Goal: Transaction & Acquisition: Purchase product/service

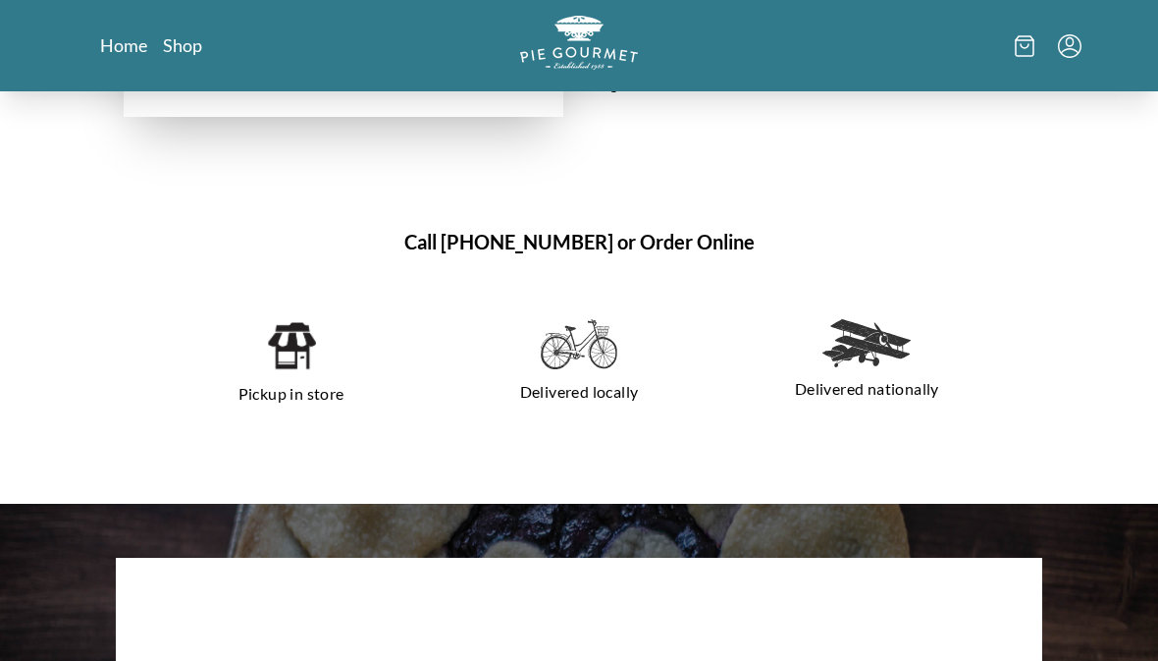
scroll to position [1194, 0]
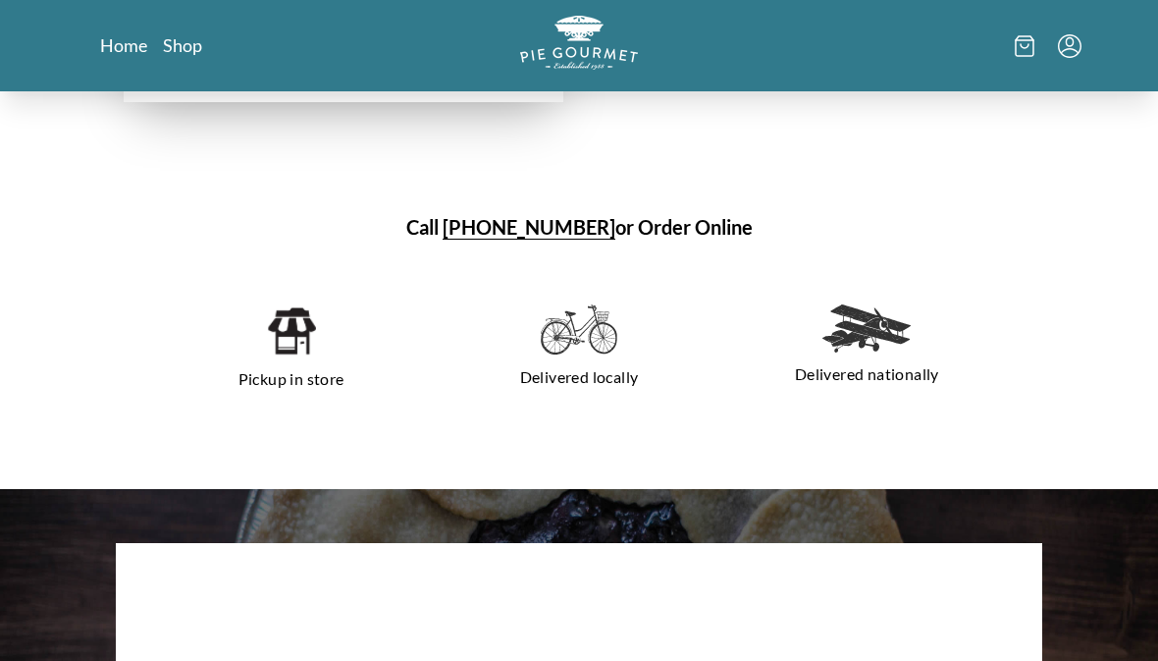
click at [290, 363] on p "Pickup in store" at bounding box center [291, 378] width 240 height 31
click at [290, 323] on img at bounding box center [291, 330] width 50 height 53
click at [300, 324] on img at bounding box center [291, 330] width 50 height 53
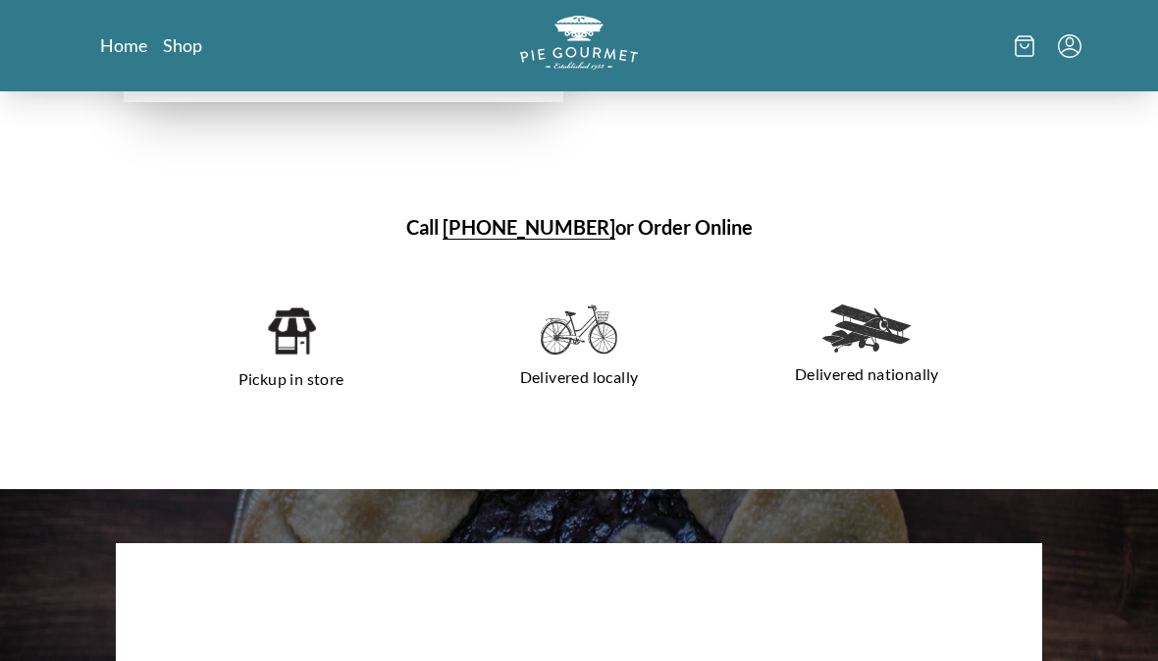
scroll to position [1218, 0]
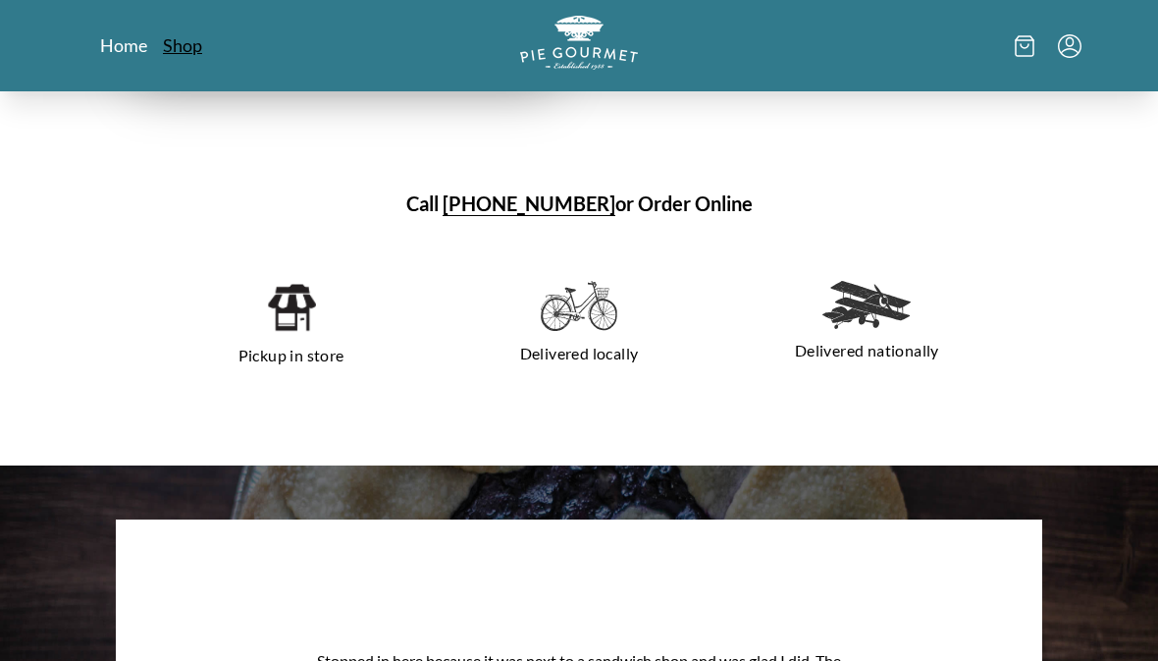
click at [170, 46] on link "Shop" at bounding box center [182, 45] width 39 height 24
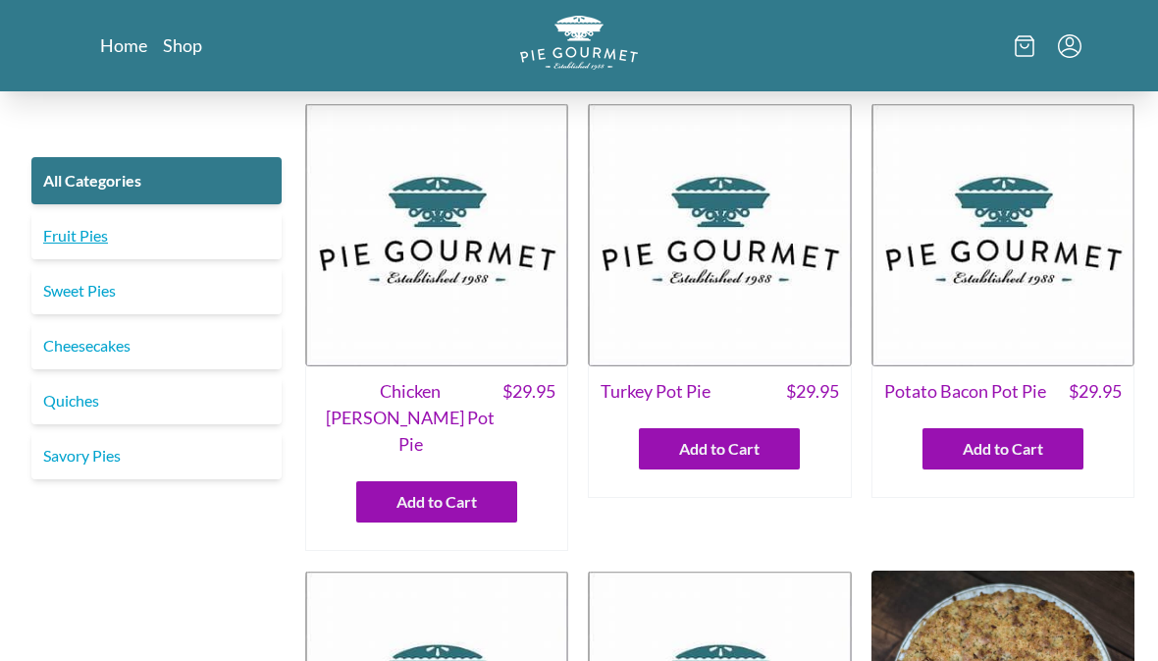
click at [99, 246] on link "Fruit Pies" at bounding box center [156, 235] width 250 height 47
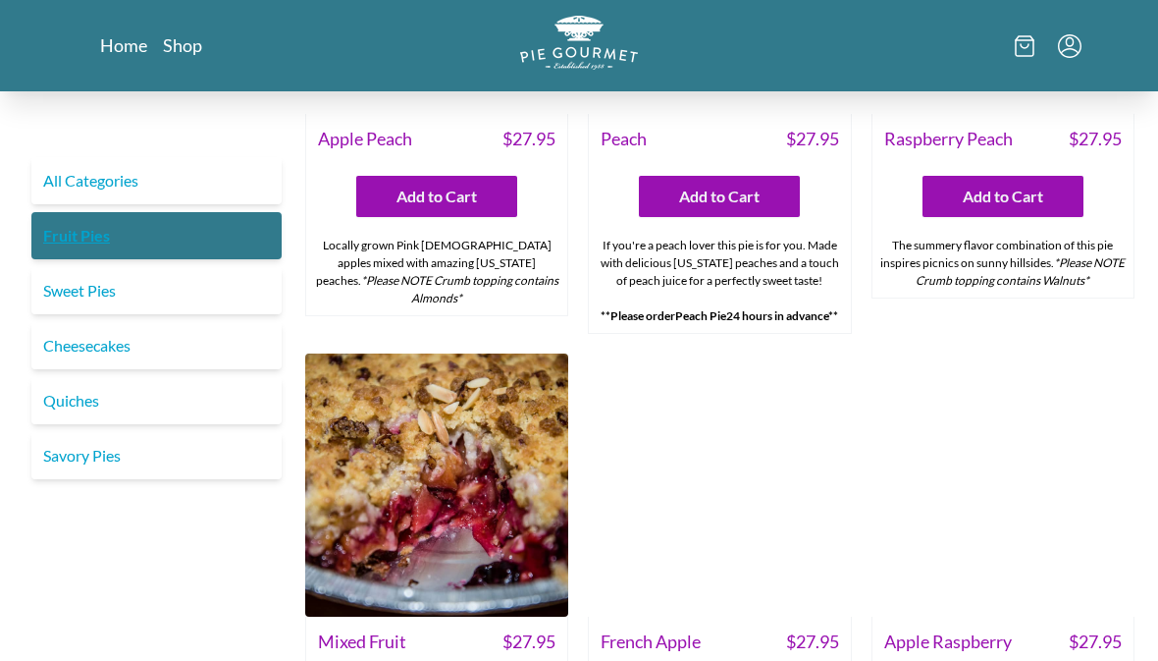
scroll to position [1233, 0]
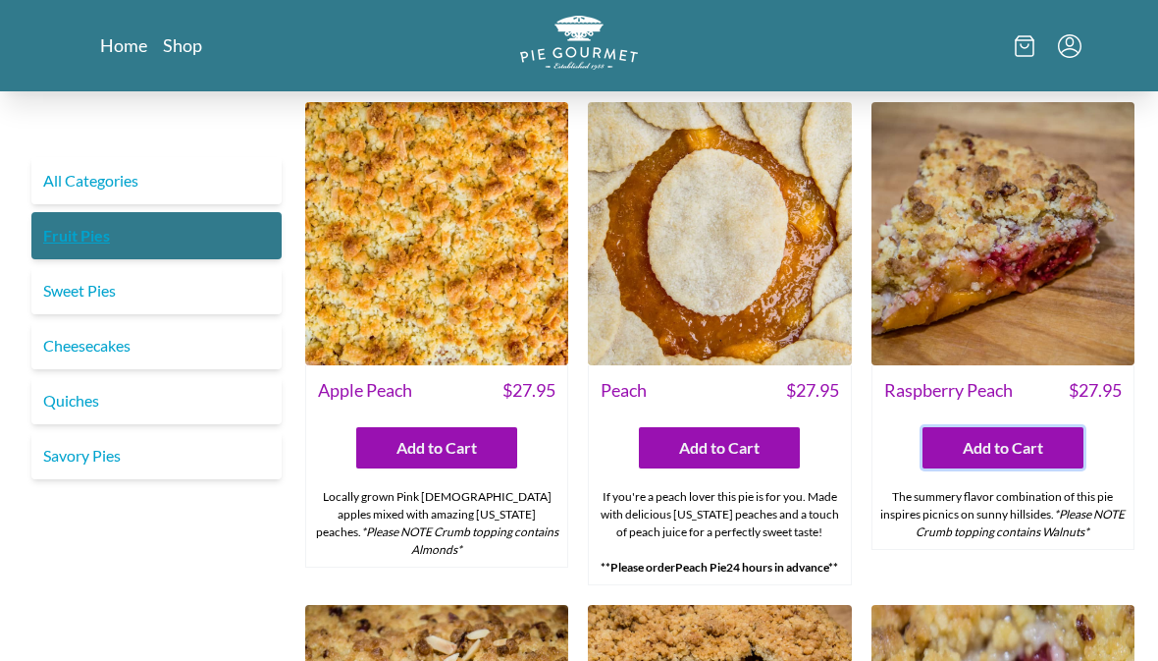
click at [1021, 428] on button "Add to Cart" at bounding box center [1003, 448] width 161 height 41
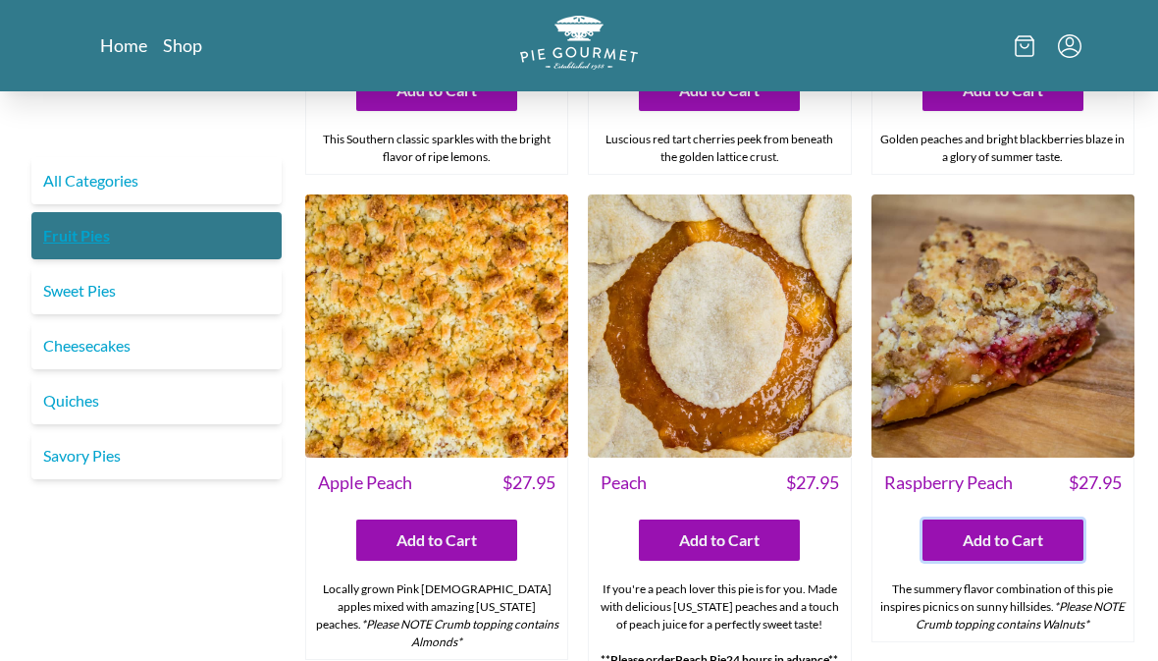
scroll to position [891, 0]
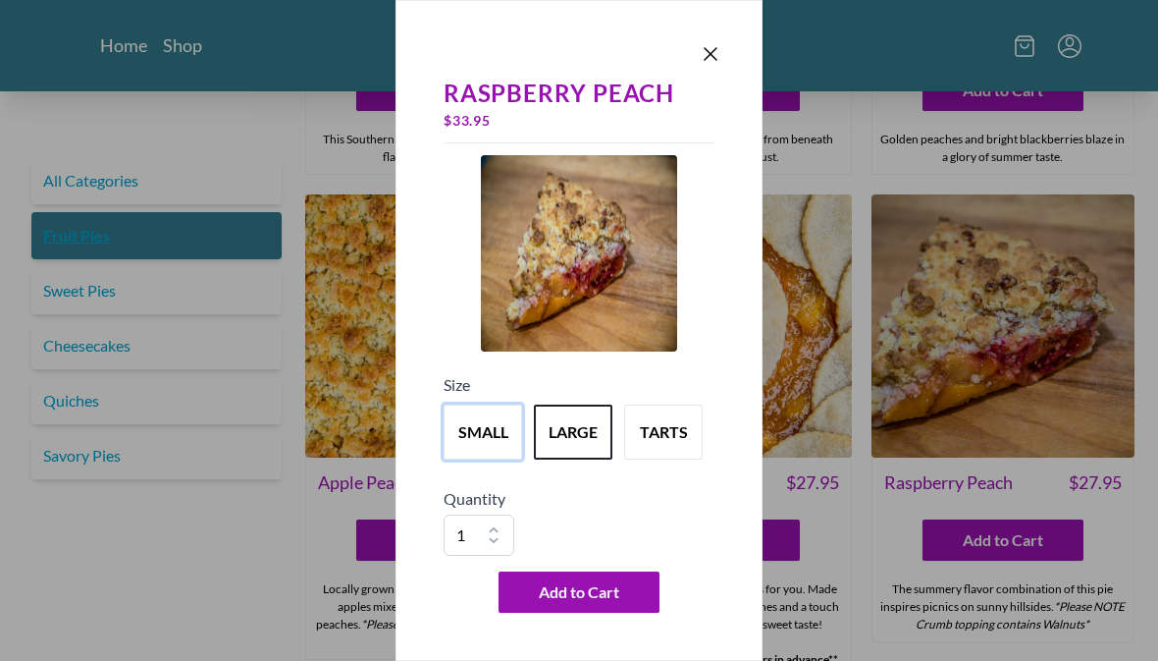
click at [479, 459] on button "small" at bounding box center [483, 431] width 79 height 55
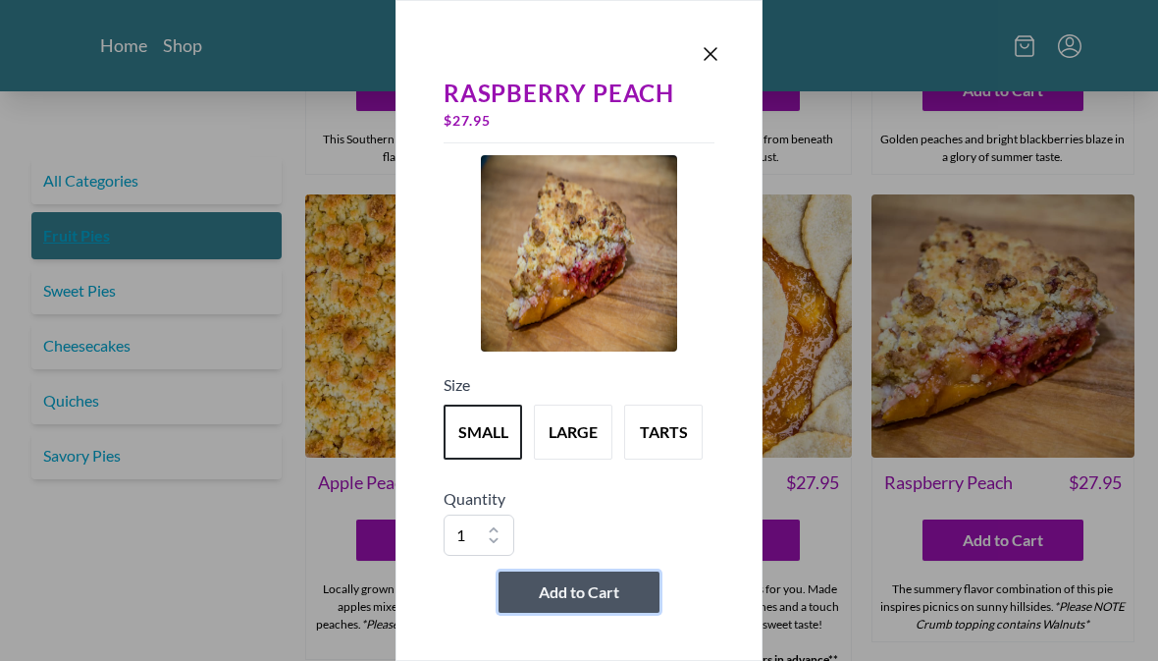
click at [571, 612] on button "Add to Cart" at bounding box center [579, 591] width 161 height 41
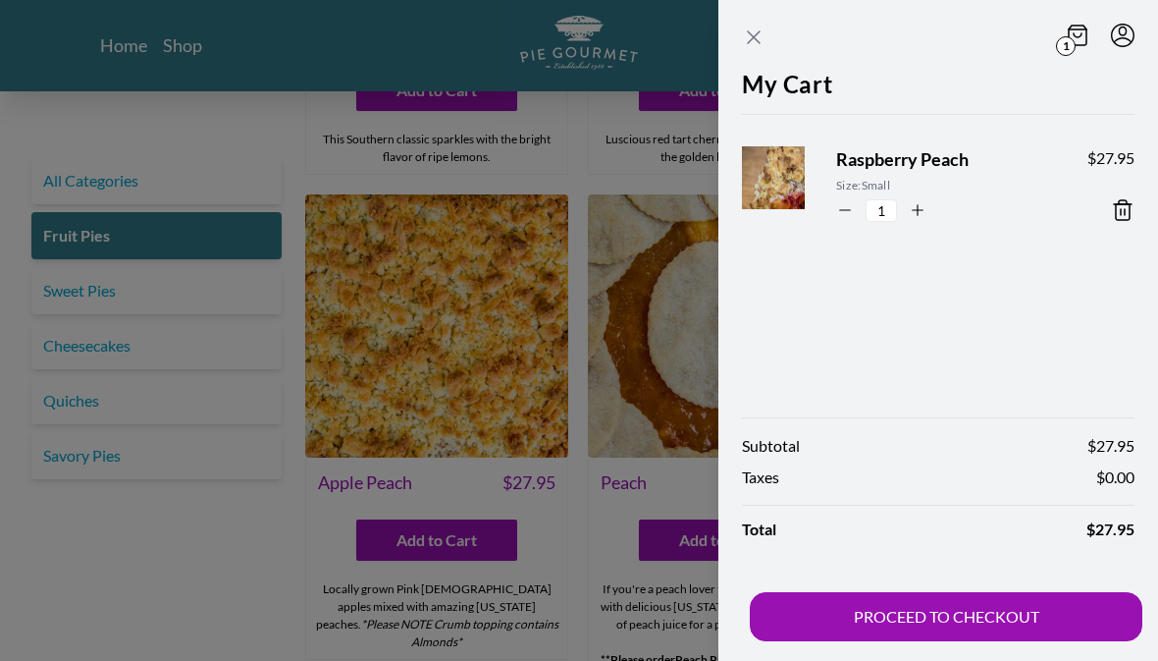
click at [758, 42] on icon "Close panel" at bounding box center [754, 37] width 12 height 12
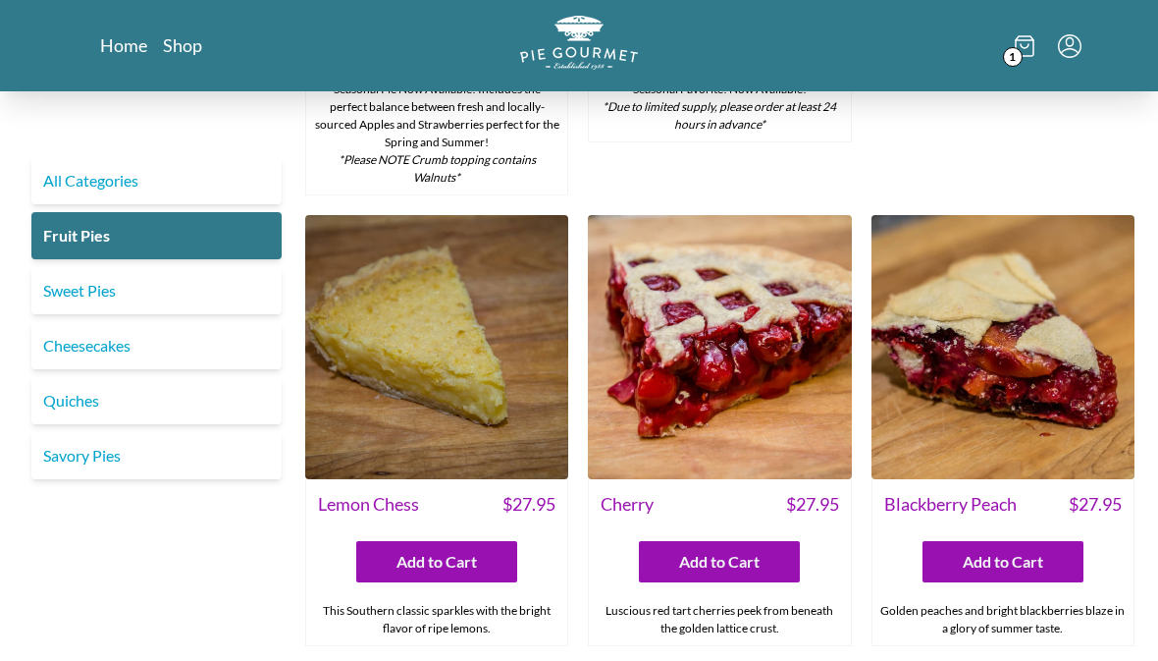
scroll to position [418, 0]
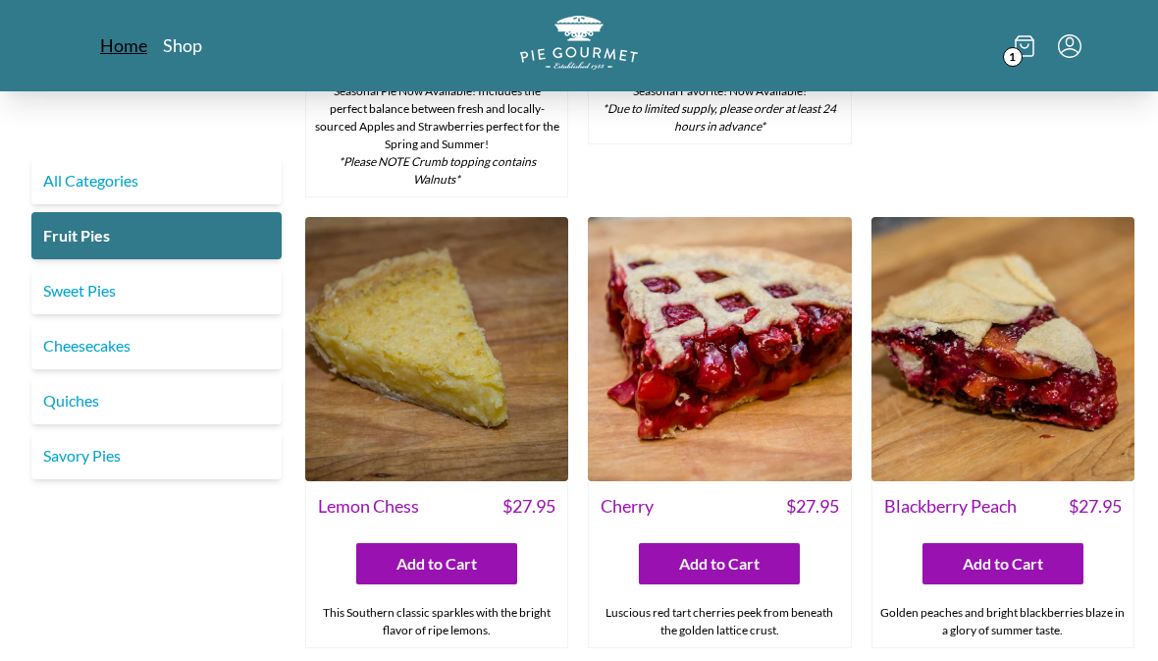
click at [133, 48] on link "Home" at bounding box center [123, 45] width 47 height 24
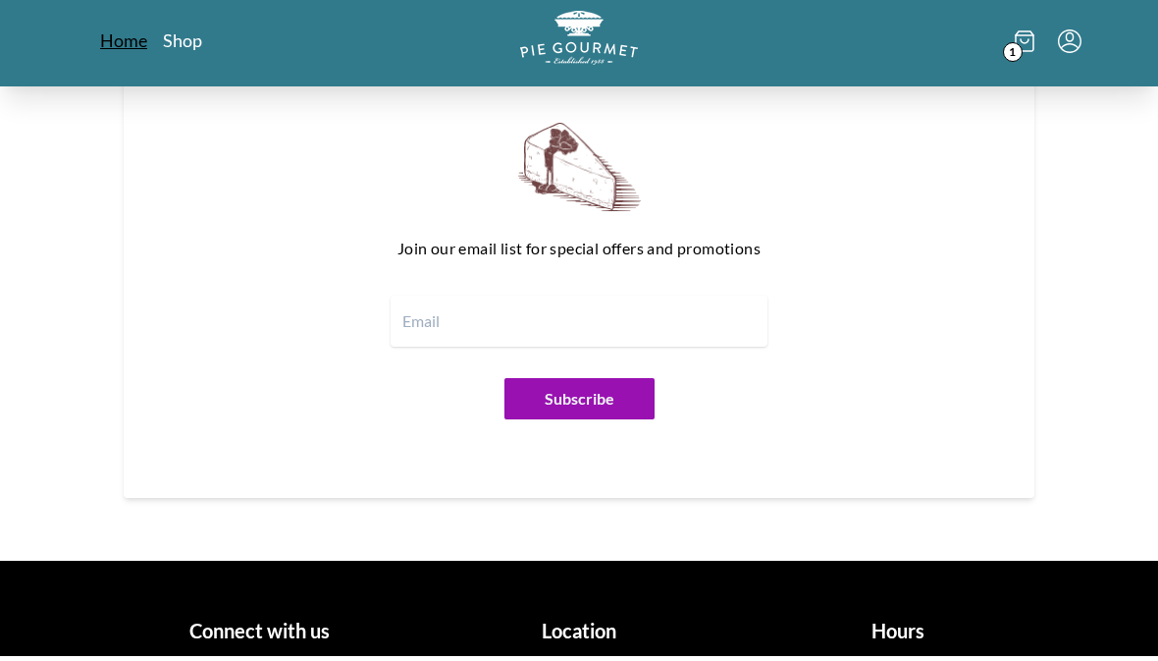
scroll to position [2364, 0]
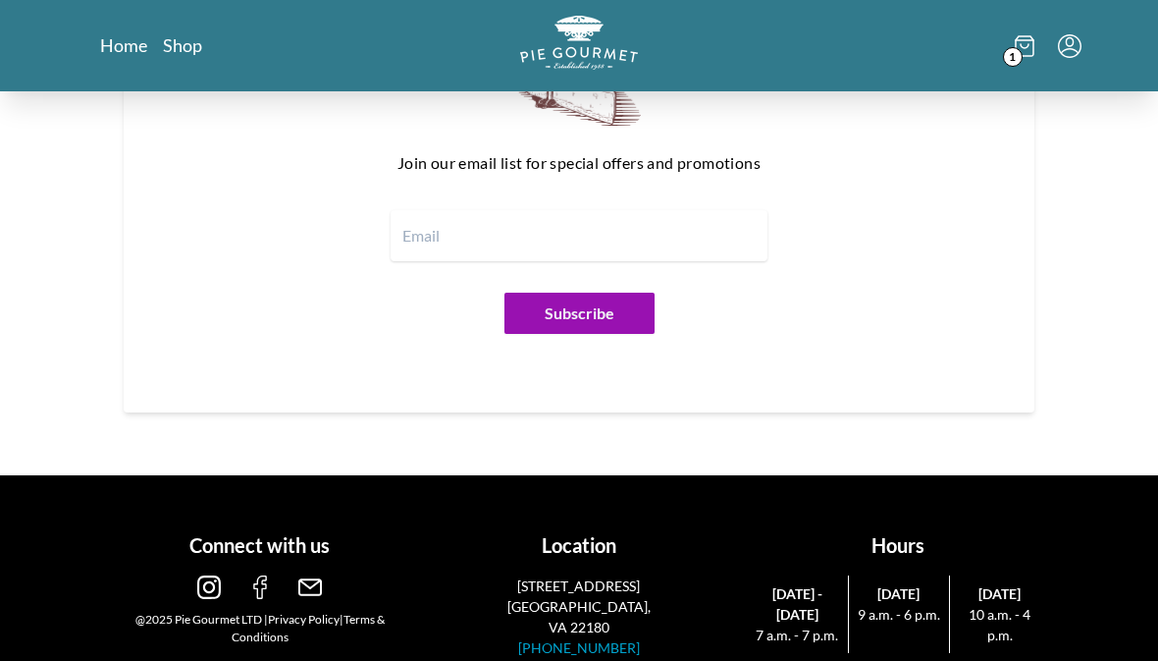
click at [587, 639] on link "[PHONE_NUMBER]" at bounding box center [579, 647] width 122 height 17
click at [1079, 345] on section "Give us a shout Join our email list for special offers and promotions Subscribe" at bounding box center [579, 167] width 1005 height 616
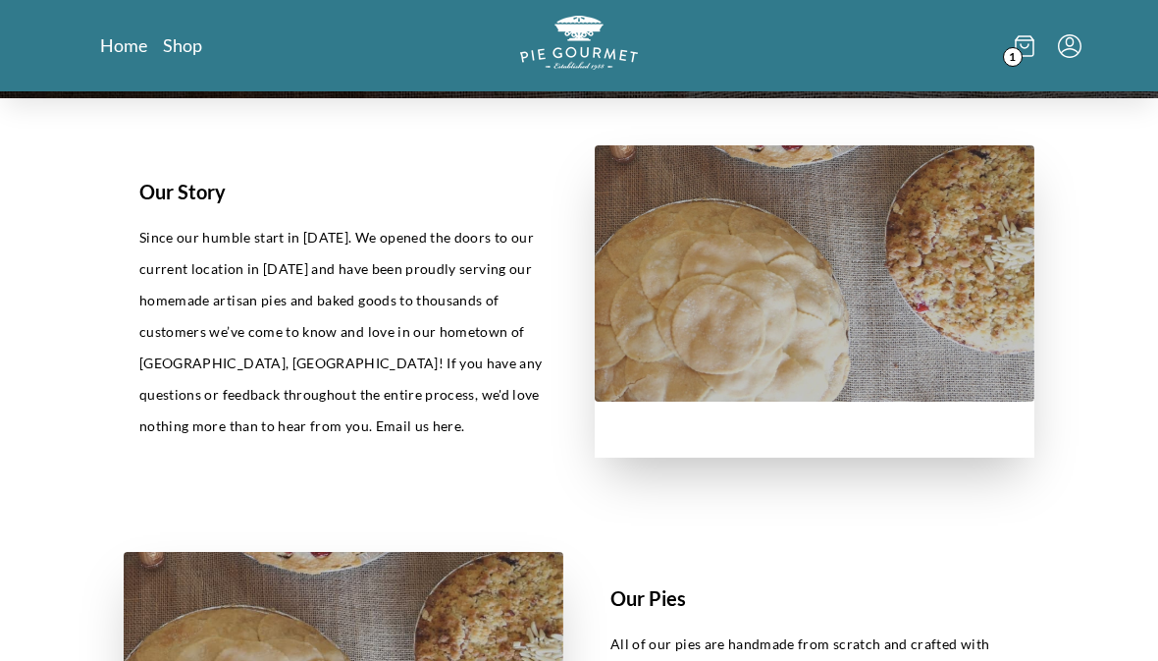
scroll to position [384, 0]
